Goal: Task Accomplishment & Management: Manage account settings

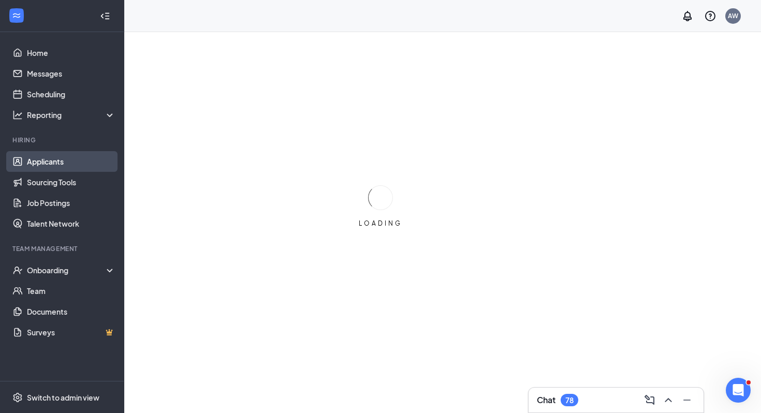
click at [78, 156] on link "Applicants" at bounding box center [71, 161] width 89 height 21
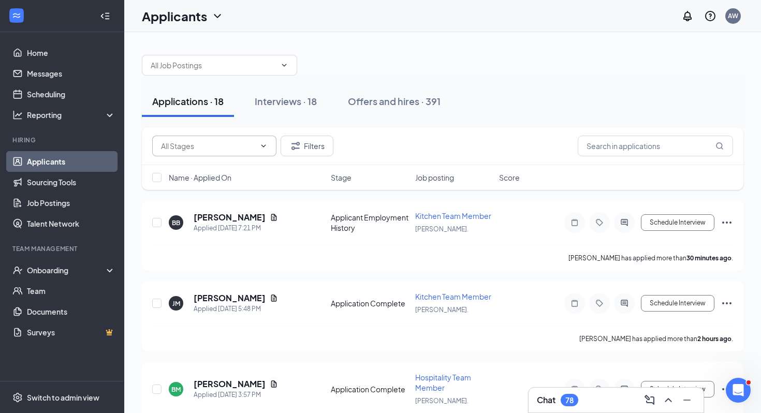
click at [224, 147] on input "text" at bounding box center [208, 145] width 94 height 11
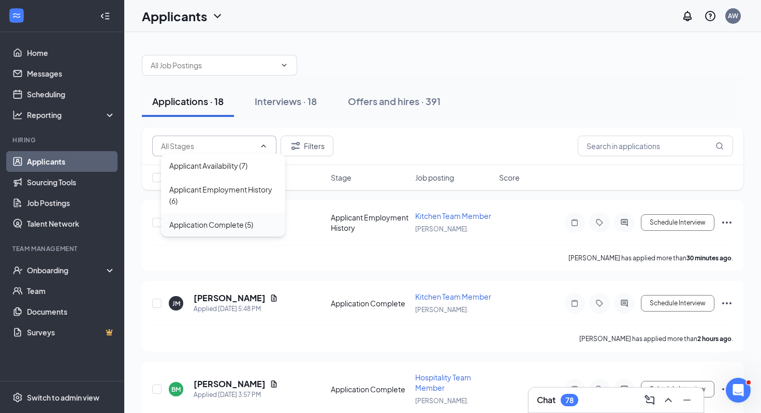
click at [235, 220] on div "Application Complete (5)" at bounding box center [211, 224] width 84 height 11
type input "Application Complete (5)"
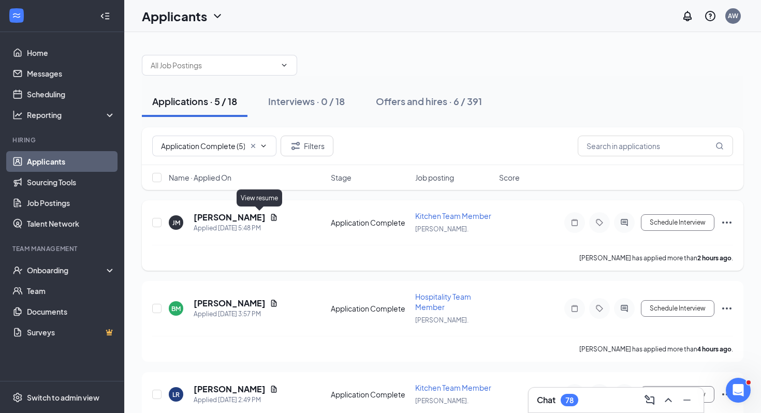
click at [270, 221] on icon "Document" at bounding box center [274, 217] width 8 height 8
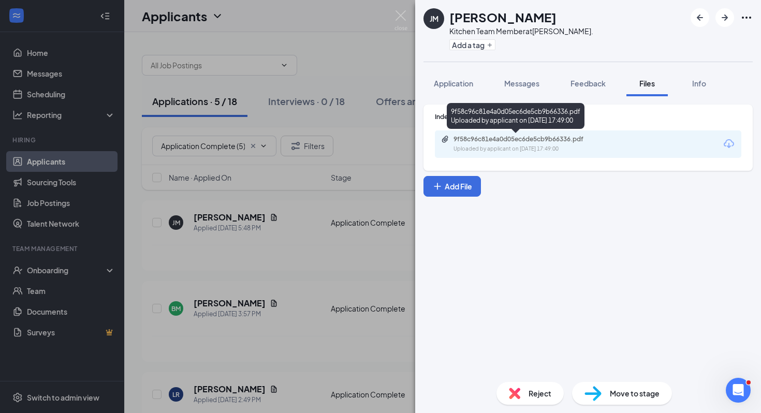
click at [511, 137] on div "9f58c96c81e4a0d05ec6de5cb9b66336.pdf" at bounding box center [526, 139] width 145 height 8
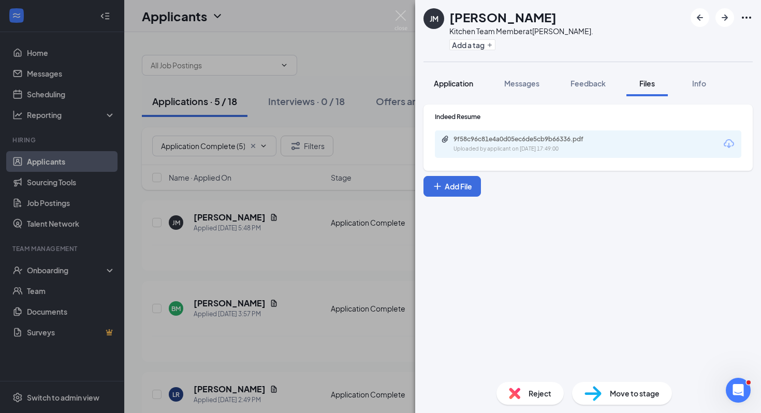
click at [446, 80] on span "Application" at bounding box center [453, 83] width 39 height 9
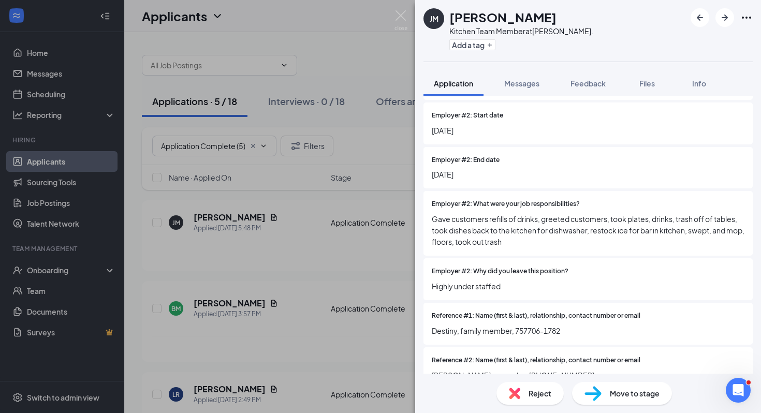
scroll to position [1287, 0]
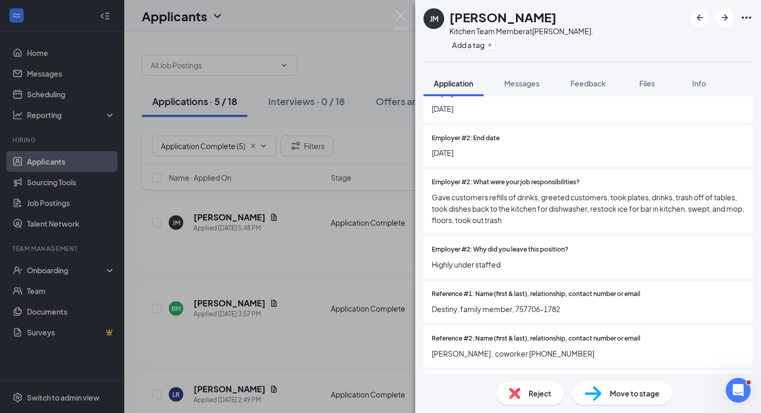
click at [592, 399] on img at bounding box center [593, 393] width 17 height 15
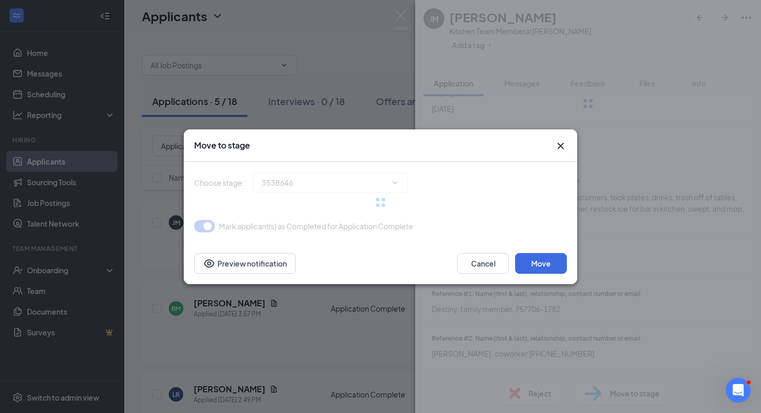
type input "Phone Call (next stage)"
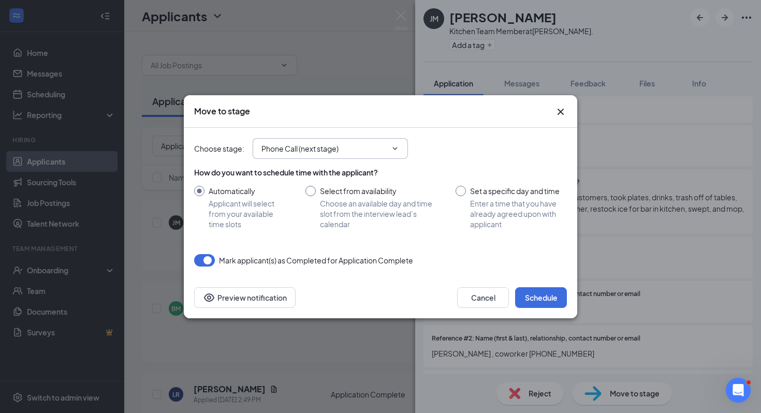
click at [338, 139] on span "Phone Call (next stage)" at bounding box center [330, 148] width 155 height 21
click at [337, 146] on input "Phone Call (next stage)" at bounding box center [324, 148] width 125 height 11
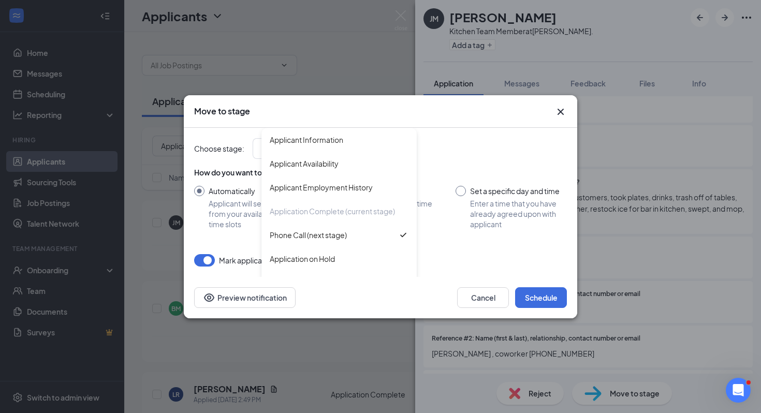
click at [451, 251] on div "Choose stage : Phone Call (next stage) Applicant Information Applicant Availabi…" at bounding box center [380, 197] width 373 height 139
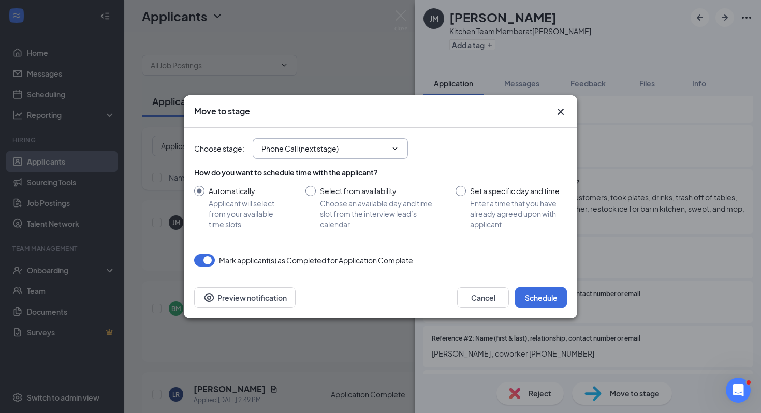
click at [319, 147] on input "Phone Call (next stage)" at bounding box center [324, 148] width 125 height 11
click at [474, 148] on div "Choose stage : Phone Call (next stage) Applicant Information Applicant Availabi…" at bounding box center [380, 148] width 373 height 21
click at [525, 298] on button "Schedule" at bounding box center [541, 297] width 52 height 21
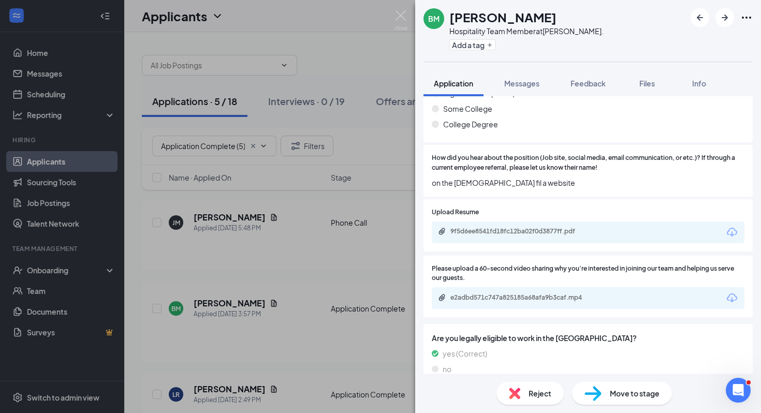
scroll to position [257, 0]
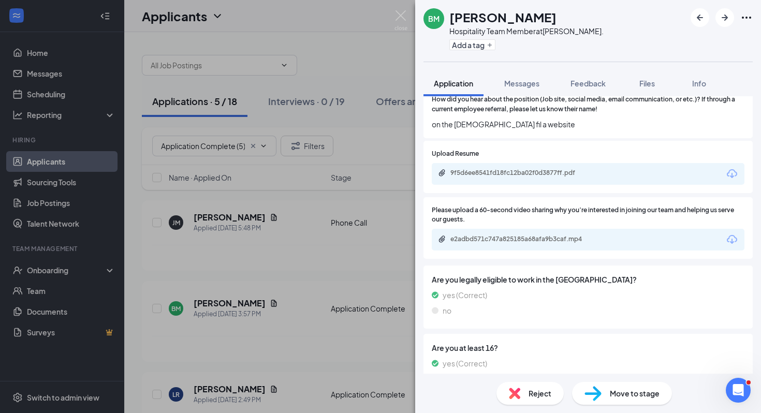
click at [479, 176] on div "9f5d6ee8541fd18fc12ba02f0d3877ff.pdf" at bounding box center [523, 173] width 145 height 8
click at [505, 243] on div "e2adbd571c747a825185a68afa9b3caf.mp4" at bounding box center [523, 239] width 145 height 8
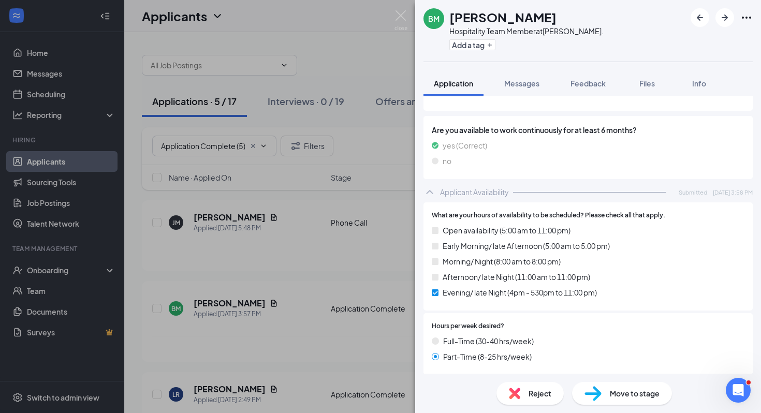
scroll to position [491, 0]
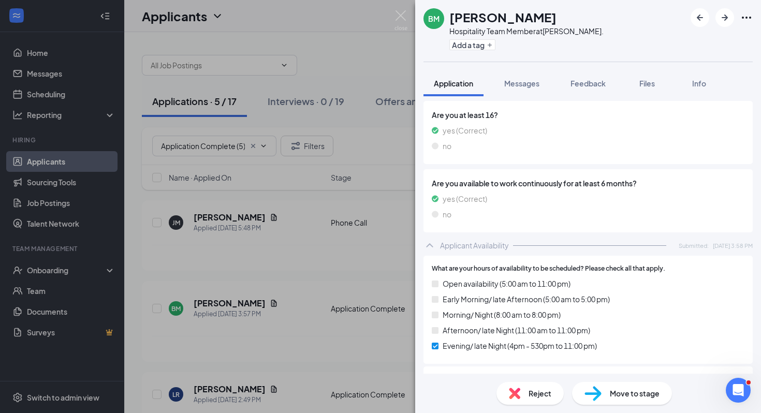
click at [624, 391] on span "Move to stage" at bounding box center [635, 393] width 50 height 11
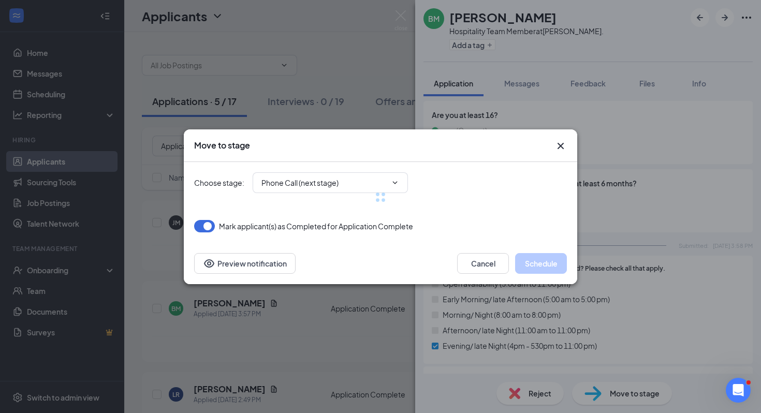
click at [388, 188] on div at bounding box center [380, 197] width 373 height 70
click at [378, 180] on div at bounding box center [380, 197] width 373 height 70
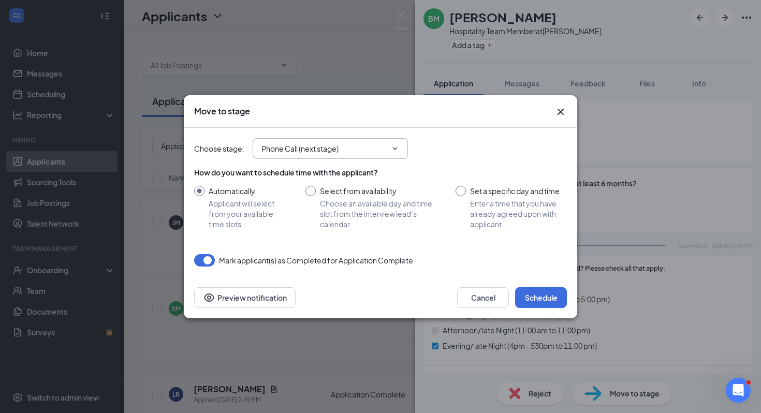
click at [342, 151] on input "Phone Call (next stage)" at bounding box center [324, 148] width 125 height 11
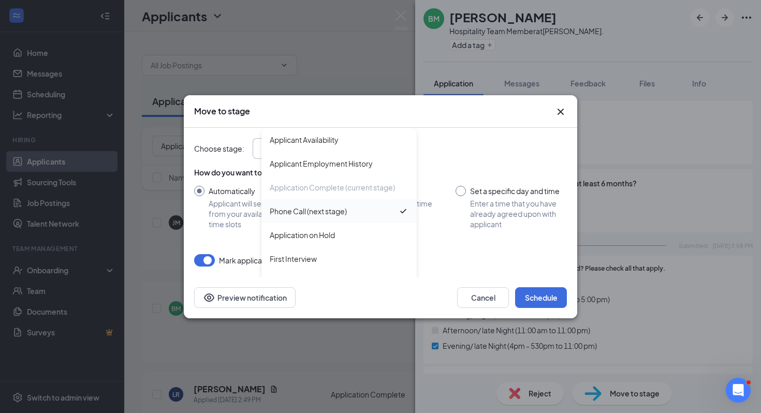
scroll to position [34, 0]
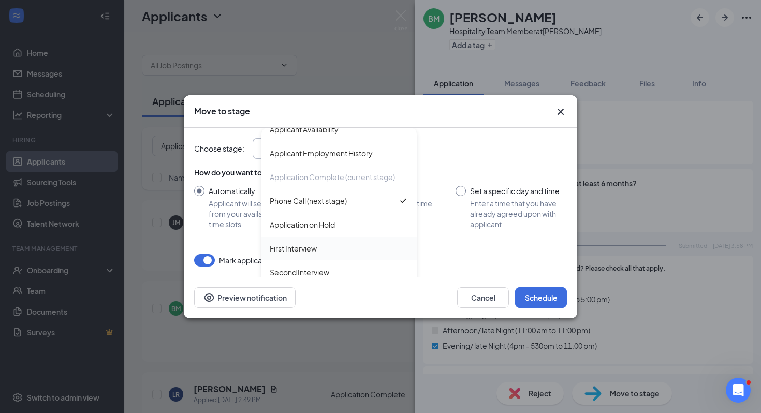
click at [340, 248] on div "First Interview" at bounding box center [339, 248] width 139 height 11
type input "First Interview"
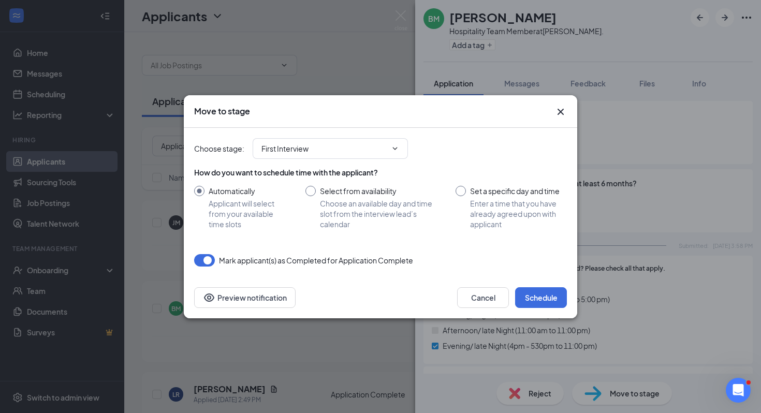
click at [545, 284] on div "Cancel Schedule Preview notification" at bounding box center [381, 297] width 394 height 41
click at [546, 290] on button "Schedule" at bounding box center [541, 297] width 52 height 21
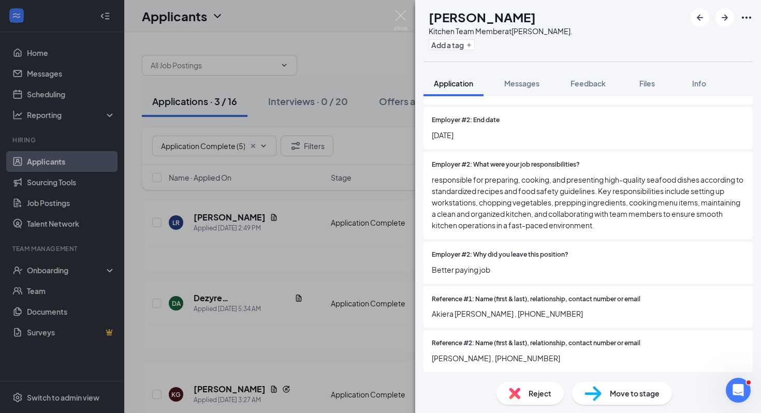
scroll to position [1298, 0]
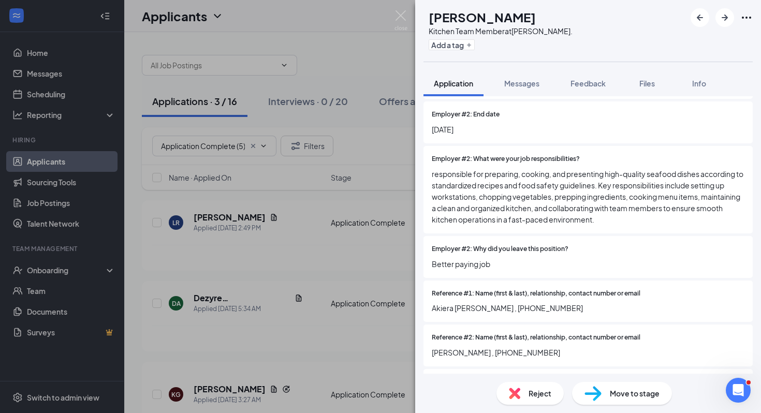
click at [601, 392] on img at bounding box center [593, 393] width 17 height 15
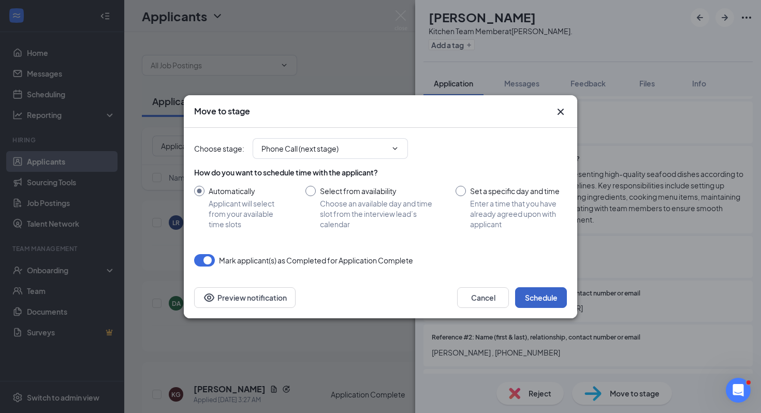
click at [542, 297] on button "Schedule" at bounding box center [541, 297] width 52 height 21
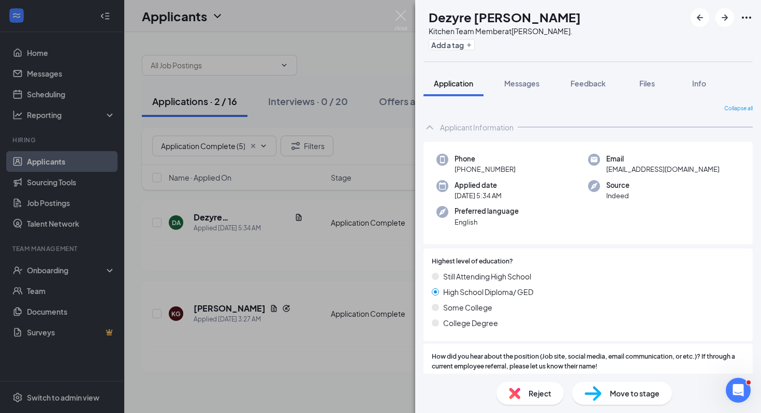
click at [366, 278] on div "DA [PERSON_NAME] Kitchen Team Member at [PERSON_NAME][GEOGRAPHIC_DATA]. Add a t…" at bounding box center [380, 206] width 761 height 413
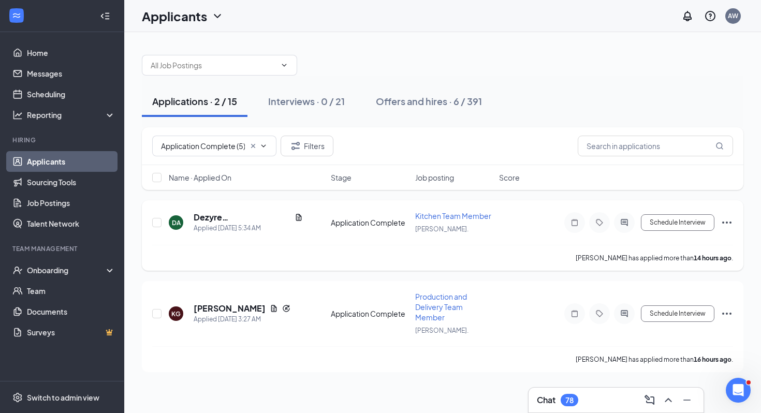
click at [258, 212] on div "Dezyre [PERSON_NAME]" at bounding box center [248, 217] width 109 height 11
click at [295, 213] on icon "Document" at bounding box center [299, 217] width 8 height 8
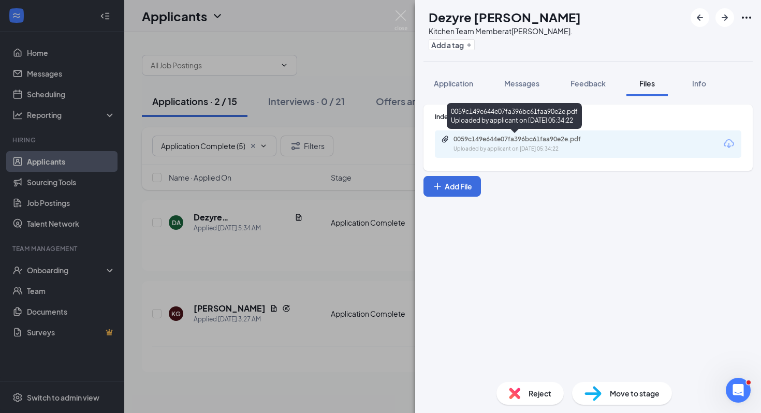
click at [482, 142] on div "0059c149e644e07fa396bc61faa90e2e.pdf" at bounding box center [526, 139] width 145 height 8
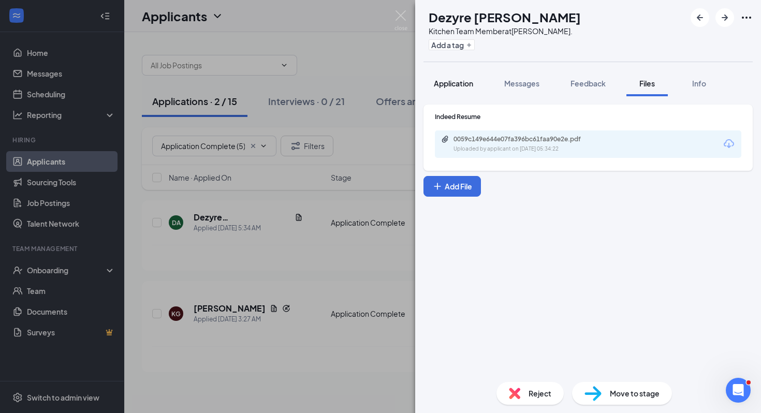
click at [452, 81] on span "Application" at bounding box center [453, 83] width 39 height 9
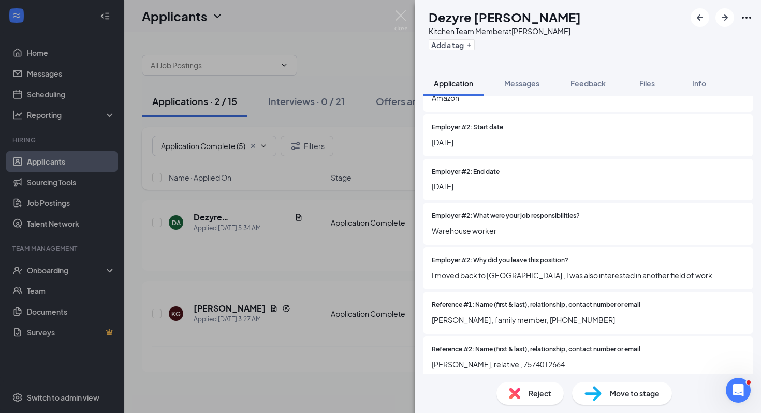
scroll to position [1234, 0]
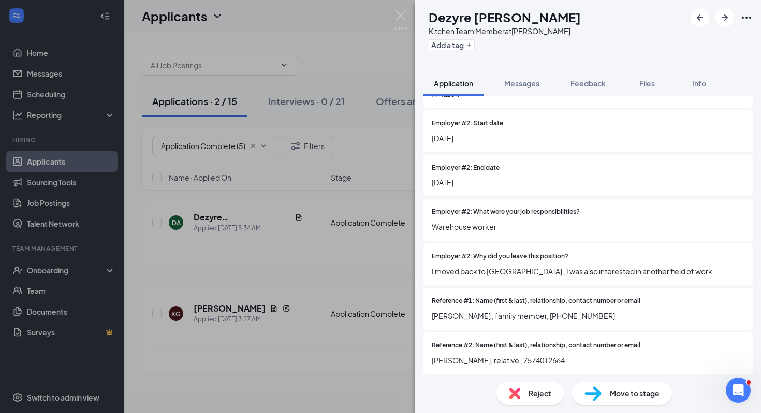
click at [536, 395] on span "Reject" at bounding box center [540, 393] width 23 height 11
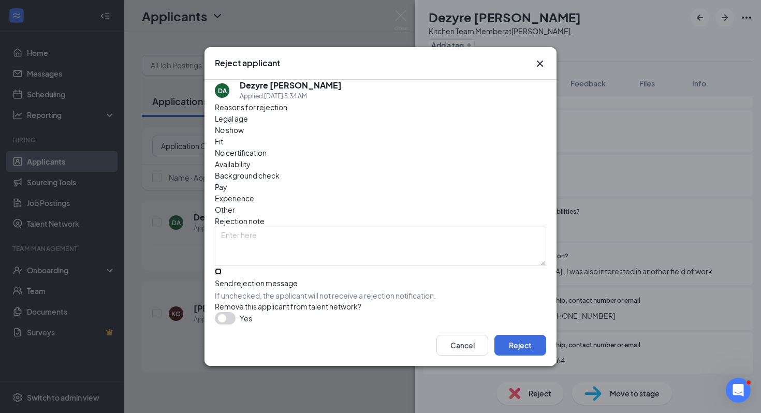
click at [222, 268] on input "Send rejection message If unchecked, the applicant will not receive a rejection…" at bounding box center [218, 271] width 7 height 7
checkbox input "true"
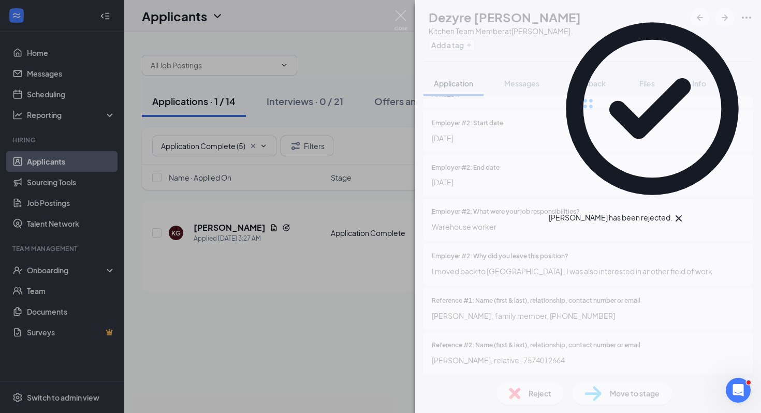
click at [222, 275] on div "DA [PERSON_NAME] Kitchen Team Member at [PERSON_NAME][GEOGRAPHIC_DATA]. Add a t…" at bounding box center [380, 206] width 761 height 413
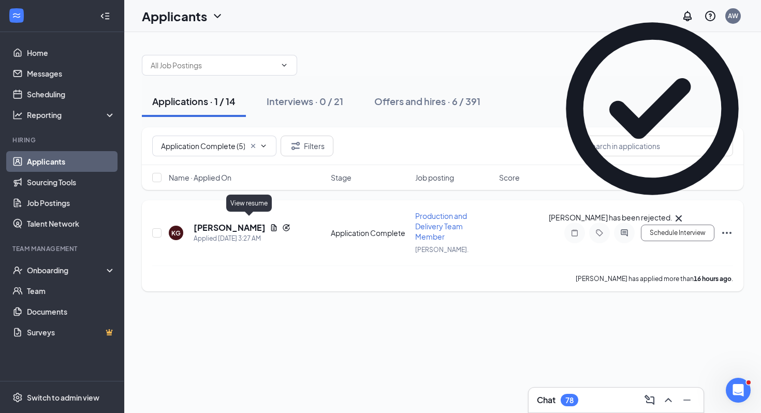
click at [270, 224] on icon "Document" at bounding box center [274, 228] width 8 height 8
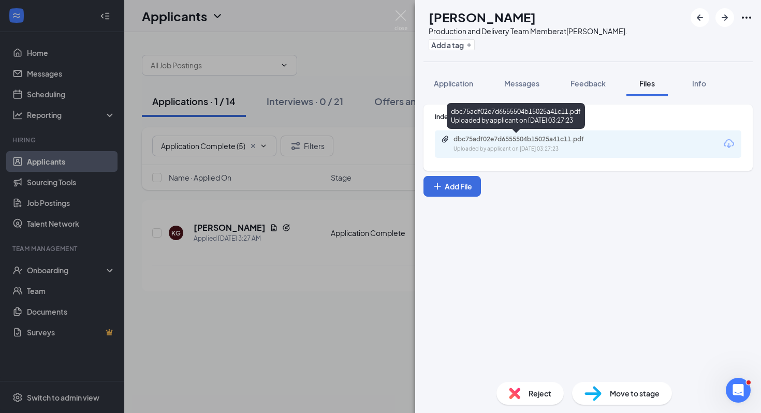
click at [493, 137] on div "dbc75adf02e7d6555504b15025a41c11.pdf" at bounding box center [526, 139] width 145 height 8
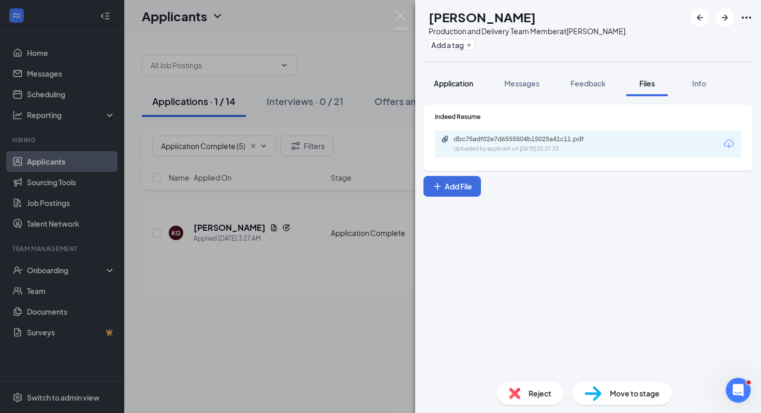
click at [448, 90] on button "Application" at bounding box center [454, 83] width 60 height 26
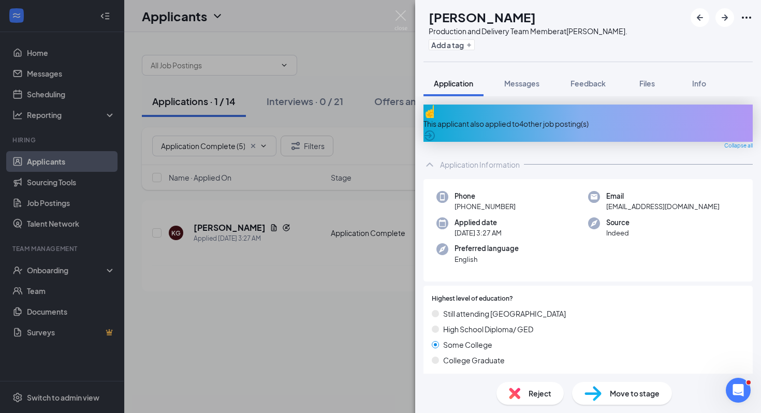
click at [474, 112] on div "This applicant also applied to 4 other job posting(s)" at bounding box center [588, 123] width 329 height 37
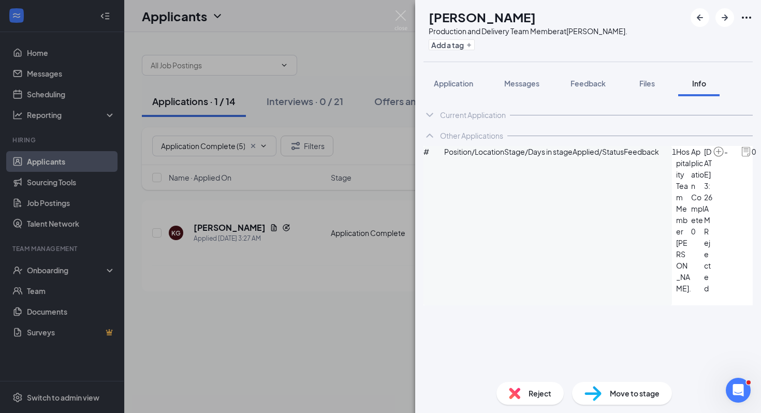
click at [540, 380] on div "Reject Move to stage" at bounding box center [588, 393] width 346 height 39
click at [518, 389] on img at bounding box center [514, 393] width 11 height 11
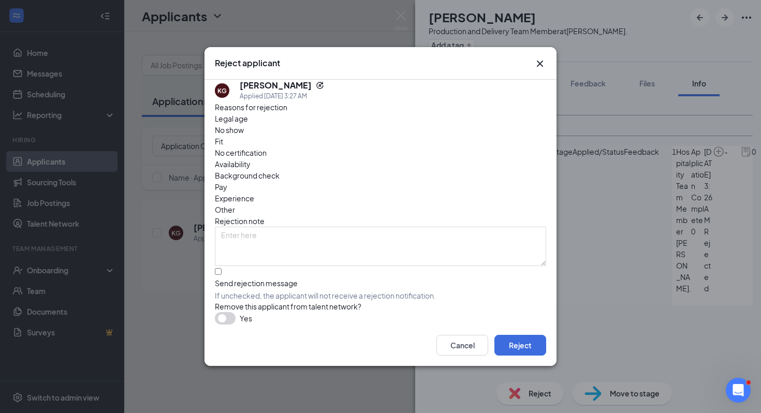
click at [413, 279] on div "Reasons for rejection Legal age No show Fit No certification Availability Backg…" at bounding box center [381, 213] width 332 height 223
click at [222, 272] on input "Send rejection message If unchecked, the applicant will not receive a rejection…" at bounding box center [218, 271] width 7 height 7
checkbox input "true"
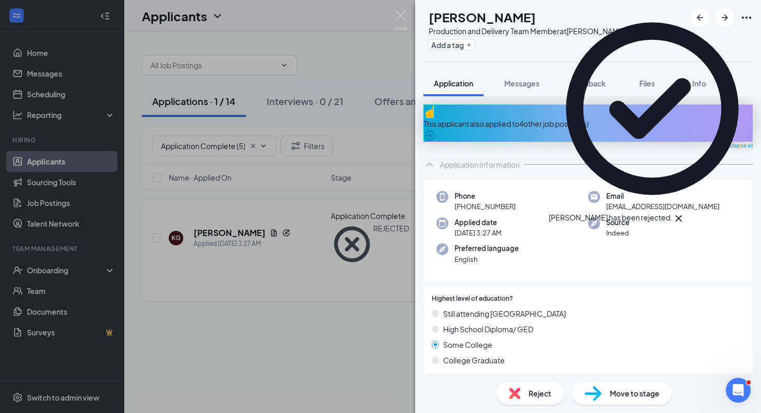
click at [380, 241] on div "KG [PERSON_NAME] Production and Delivery Team Member at [PERSON_NAME]. Add a ta…" at bounding box center [380, 206] width 761 height 413
